Goal: Transaction & Acquisition: Purchase product/service

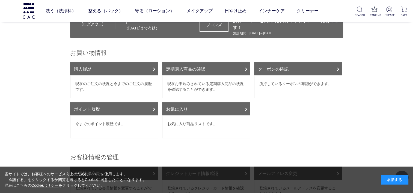
scroll to position [27, 0]
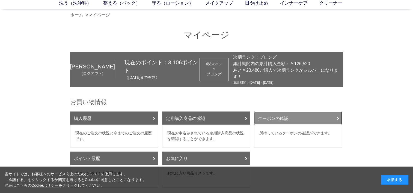
click at [293, 121] on link "クーポンの確認" at bounding box center [298, 118] width 88 height 13
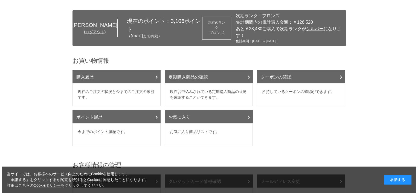
scroll to position [0, 0]
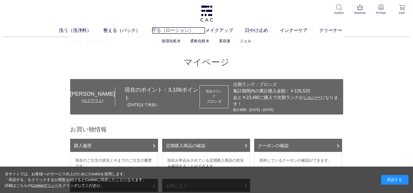
click at [158, 31] on link "守る（ローション）" at bounding box center [179, 30] width 54 height 7
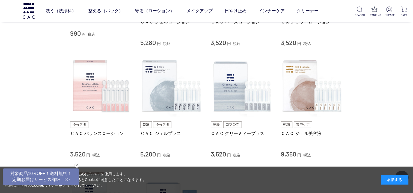
scroll to position [137, 0]
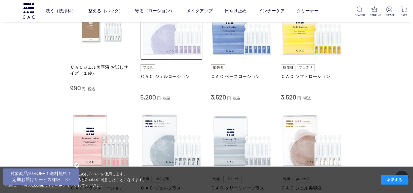
click at [165, 45] on img at bounding box center [171, 29] width 62 height 62
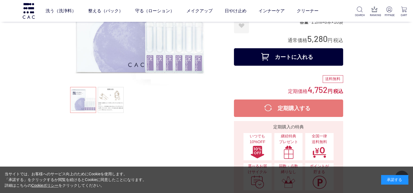
scroll to position [82, 0]
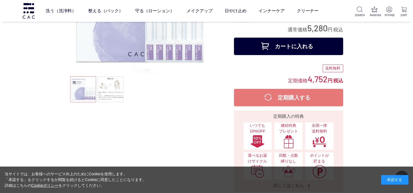
click at [288, 45] on button "カートに入れる" at bounding box center [288, 46] width 109 height 17
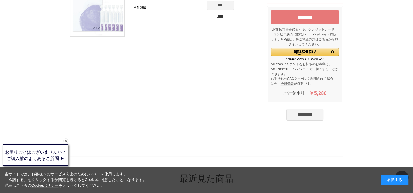
scroll to position [82, 0]
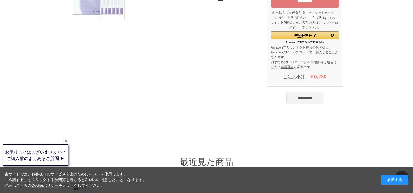
click at [304, 99] on input "********" at bounding box center [305, 98] width 37 height 12
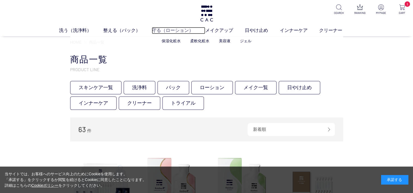
click at [160, 29] on link "守る（ローション）" at bounding box center [179, 30] width 54 height 7
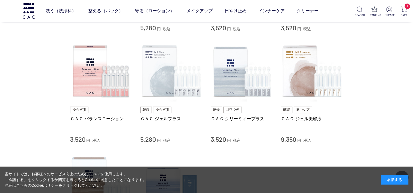
scroll to position [219, 0]
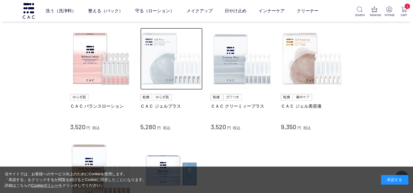
click at [161, 75] on img at bounding box center [171, 59] width 62 height 62
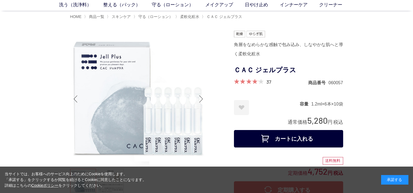
scroll to position [55, 0]
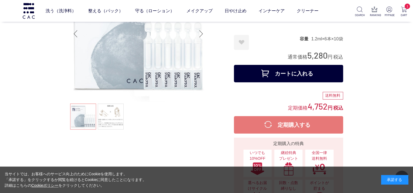
click at [290, 75] on button "カートに入れる" at bounding box center [288, 73] width 109 height 17
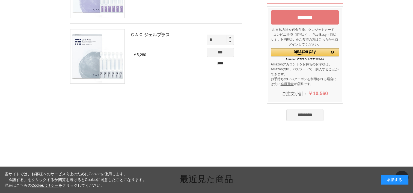
scroll to position [82, 0]
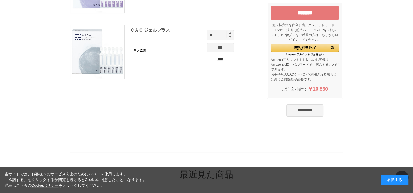
click at [296, 110] on input "********" at bounding box center [305, 111] width 37 height 12
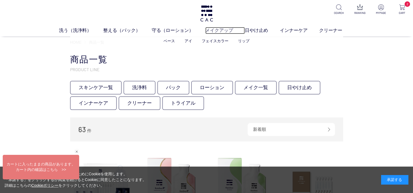
click at [217, 28] on link "メイクアップ" at bounding box center [225, 30] width 40 height 7
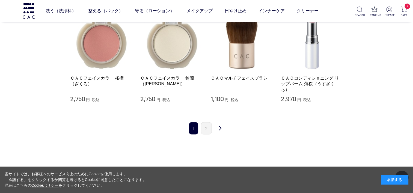
scroll to position [574, 0]
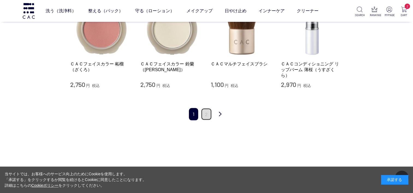
click at [208, 108] on link "2" at bounding box center [206, 114] width 11 height 12
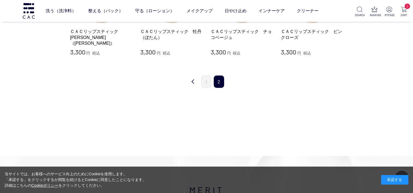
scroll to position [191, 0]
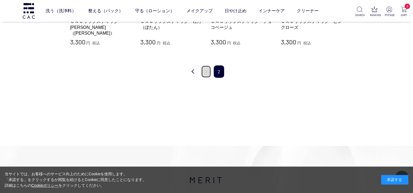
click at [204, 71] on link "1" at bounding box center [206, 72] width 10 height 12
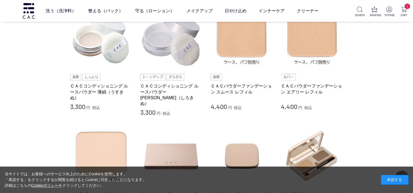
scroll to position [109, 0]
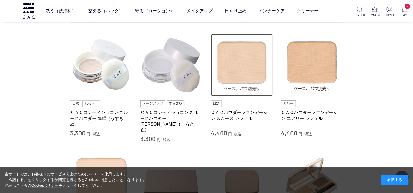
click at [239, 74] on img at bounding box center [242, 65] width 62 height 62
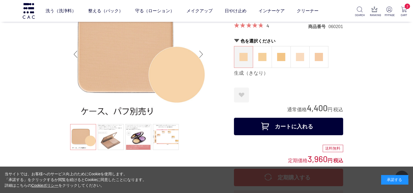
scroll to position [27, 0]
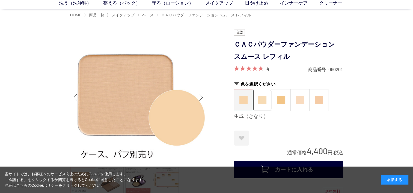
click at [266, 99] on img at bounding box center [263, 100] width 8 height 8
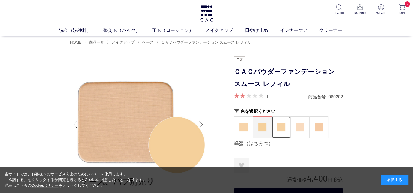
click at [279, 127] on img at bounding box center [281, 128] width 8 height 8
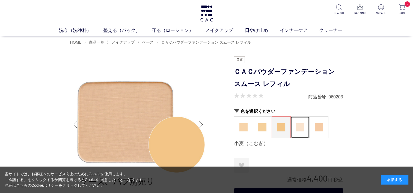
click at [297, 129] on img at bounding box center [300, 128] width 8 height 8
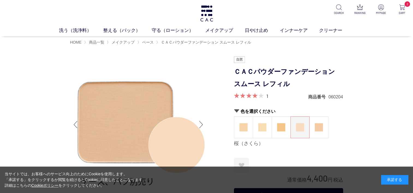
scroll to position [27, 0]
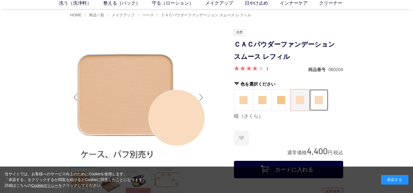
click at [318, 99] on img at bounding box center [319, 100] width 8 height 8
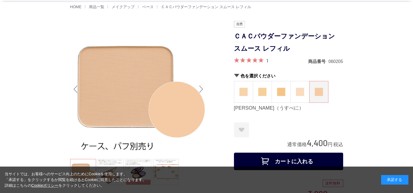
scroll to position [27, 0]
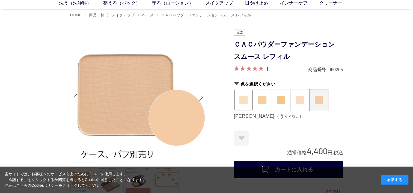
click at [244, 102] on img at bounding box center [244, 100] width 8 height 8
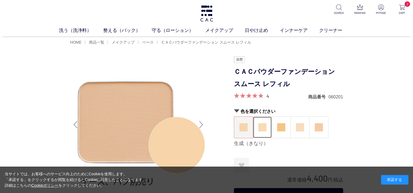
click at [262, 126] on img at bounding box center [263, 128] width 8 height 8
click at [280, 129] on img at bounding box center [281, 128] width 8 height 8
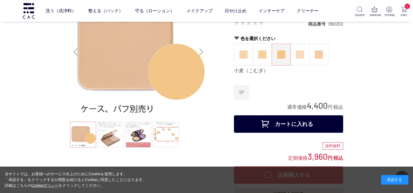
scroll to position [27, 0]
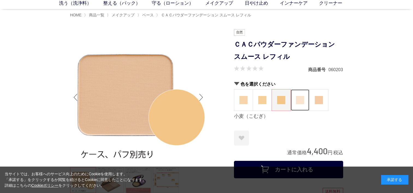
click at [300, 101] on img at bounding box center [300, 100] width 8 height 8
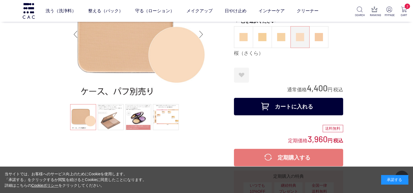
scroll to position [55, 0]
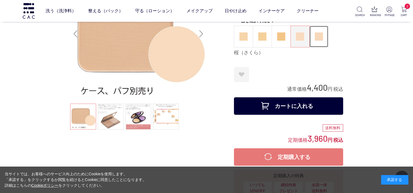
click at [317, 41] on figure at bounding box center [319, 36] width 19 height 21
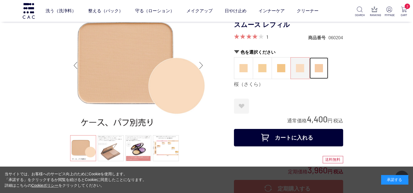
scroll to position [0, 0]
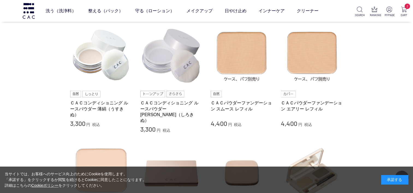
scroll to position [109, 0]
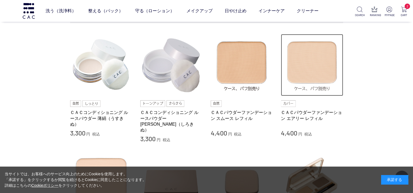
click at [308, 68] on img at bounding box center [312, 65] width 62 height 62
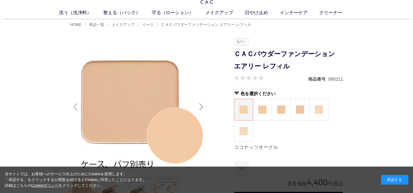
scroll to position [27, 0]
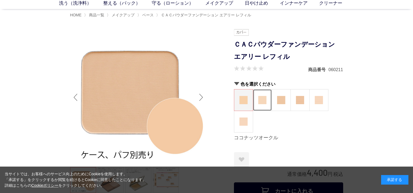
click at [263, 101] on img at bounding box center [263, 100] width 8 height 8
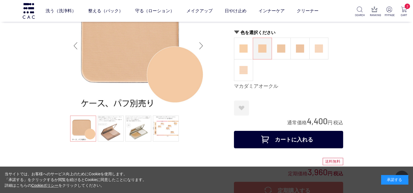
scroll to position [27, 0]
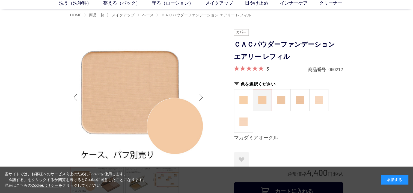
click at [265, 98] on img at bounding box center [263, 100] width 8 height 8
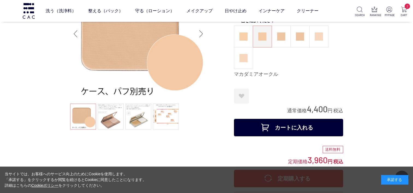
scroll to position [55, 0]
click at [284, 127] on button "カートに入れる" at bounding box center [288, 127] width 109 height 17
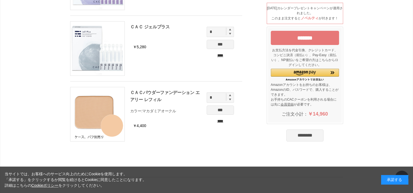
scroll to position [82, 0]
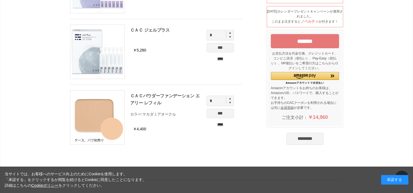
click at [296, 40] on input "*******" at bounding box center [305, 41] width 68 height 14
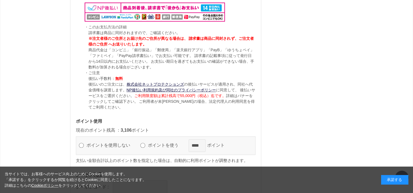
scroll to position [574, 0]
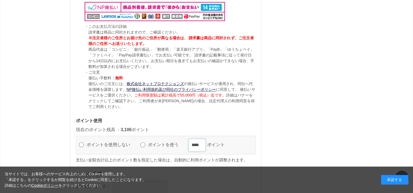
click at [206, 139] on input "****" at bounding box center [197, 145] width 17 height 13
type input "****"
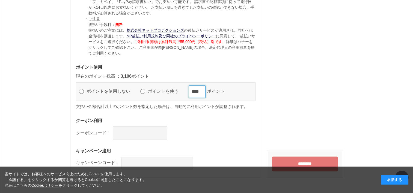
scroll to position [629, 0]
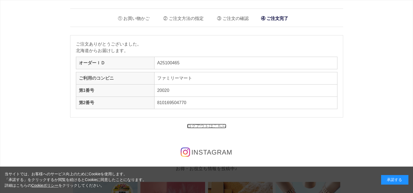
click at [209, 126] on link "ログアウトはこちら" at bounding box center [206, 126] width 39 height 5
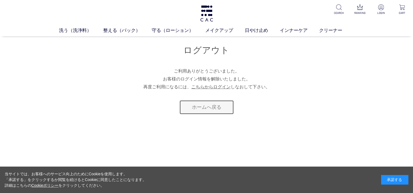
click at [203, 109] on link "ホームへ戻る" at bounding box center [207, 107] width 55 height 14
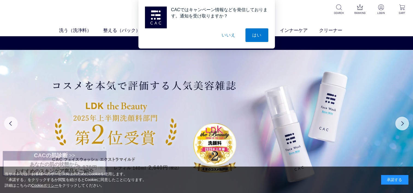
click at [231, 36] on button "いいえ" at bounding box center [228, 35] width 27 height 14
